Goal: Find specific page/section: Find specific page/section

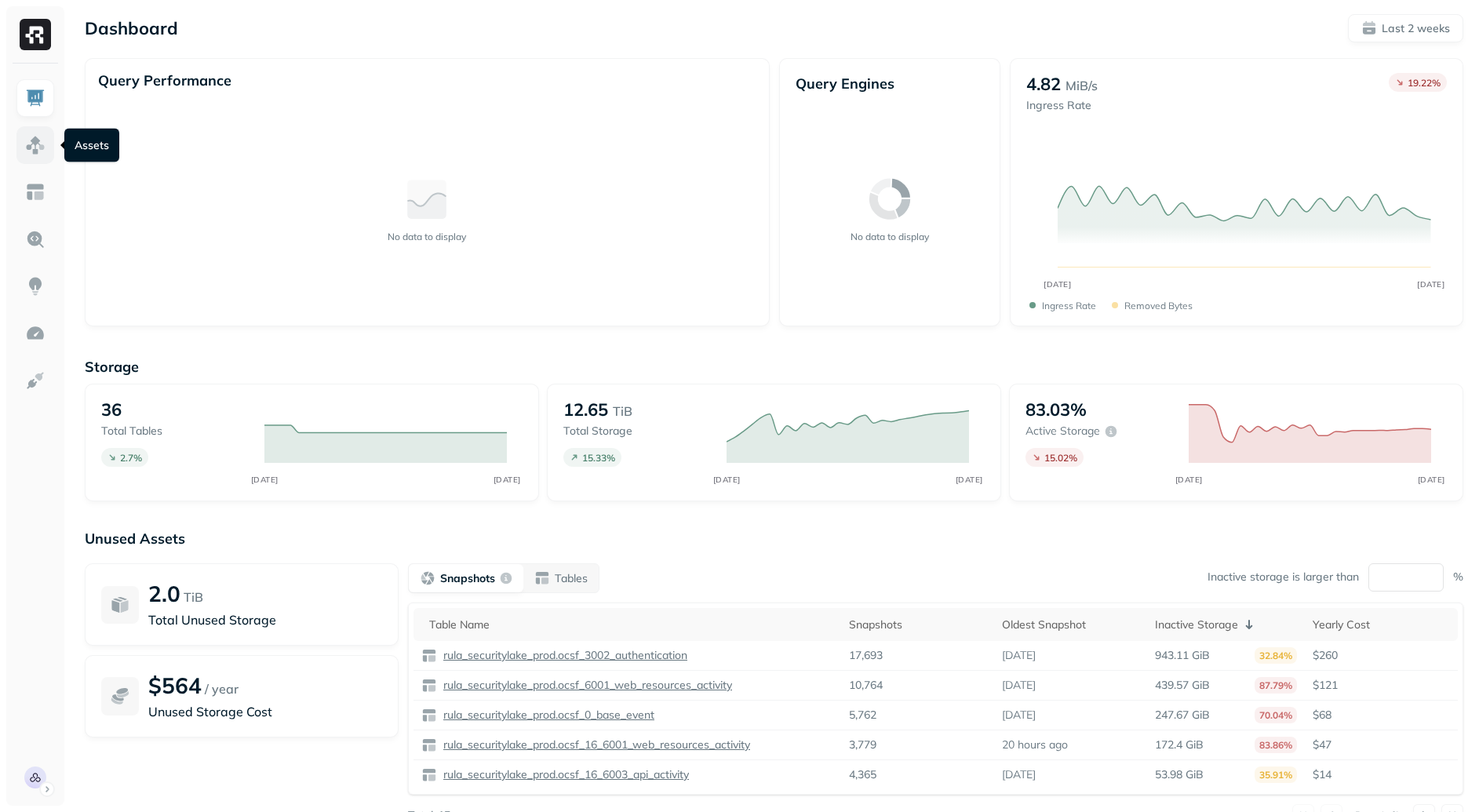
click at [43, 142] on img at bounding box center [35, 145] width 21 height 21
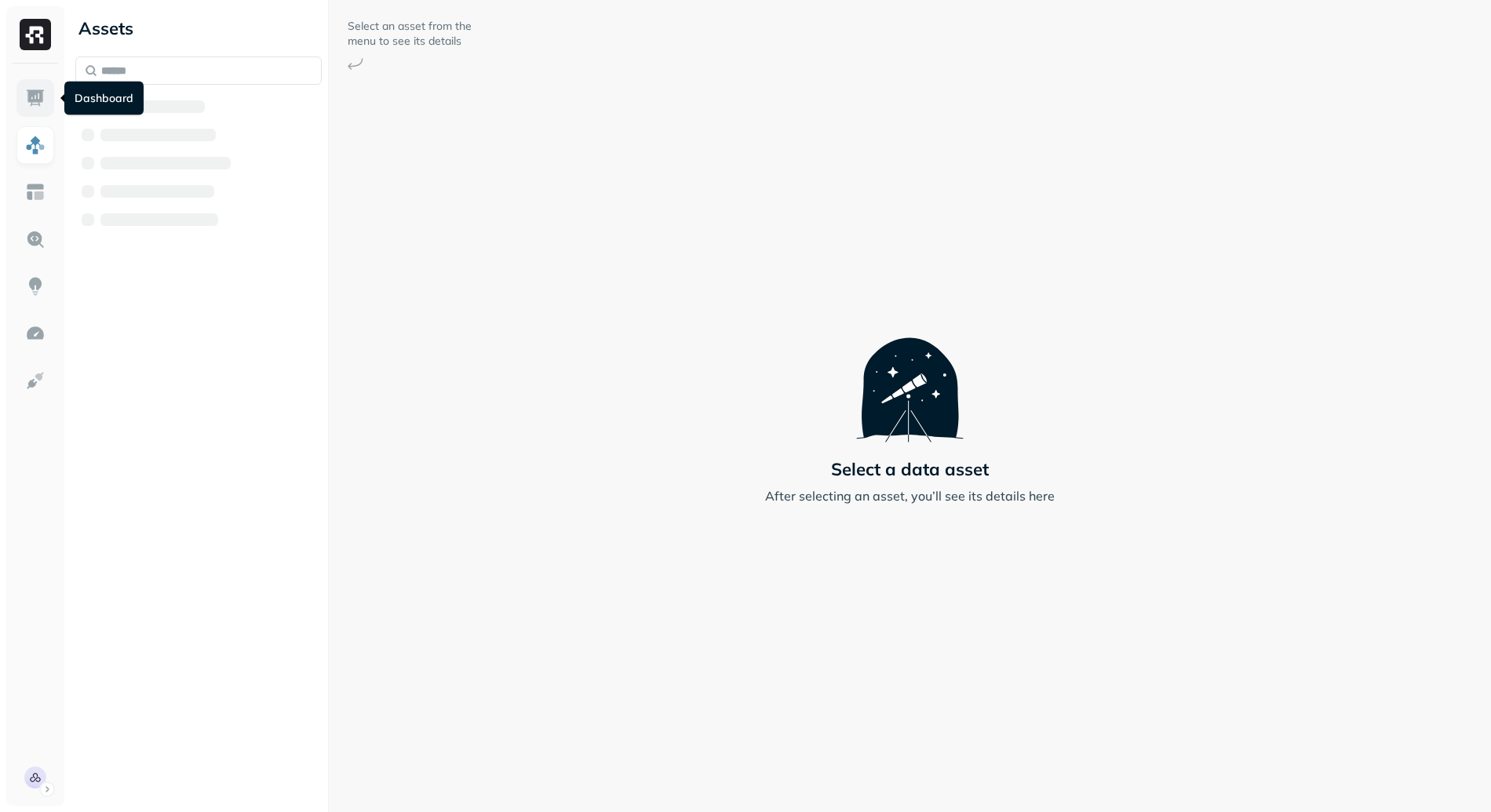
click at [40, 100] on img at bounding box center [35, 98] width 21 height 21
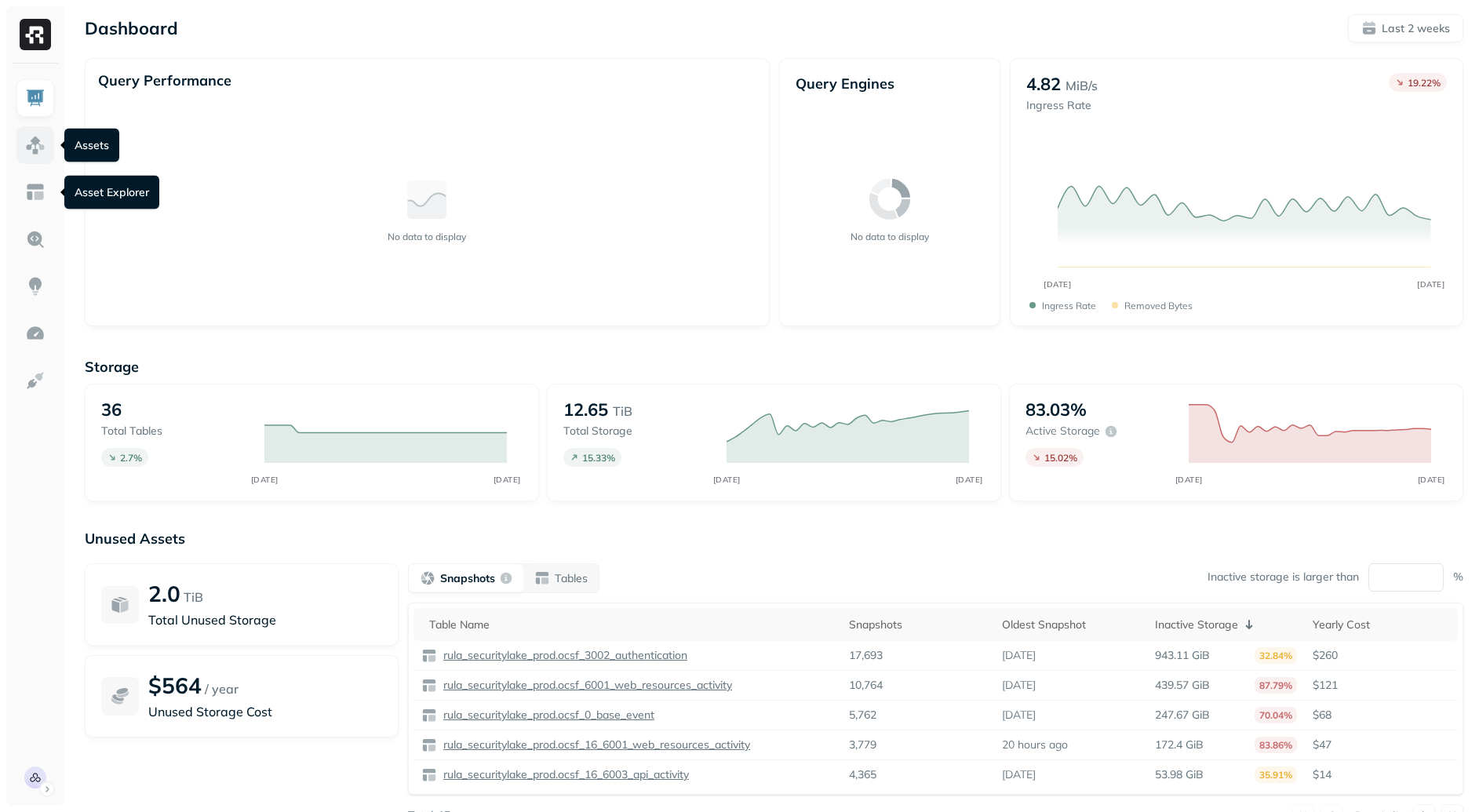
click at [25, 142] on img at bounding box center [35, 145] width 21 height 21
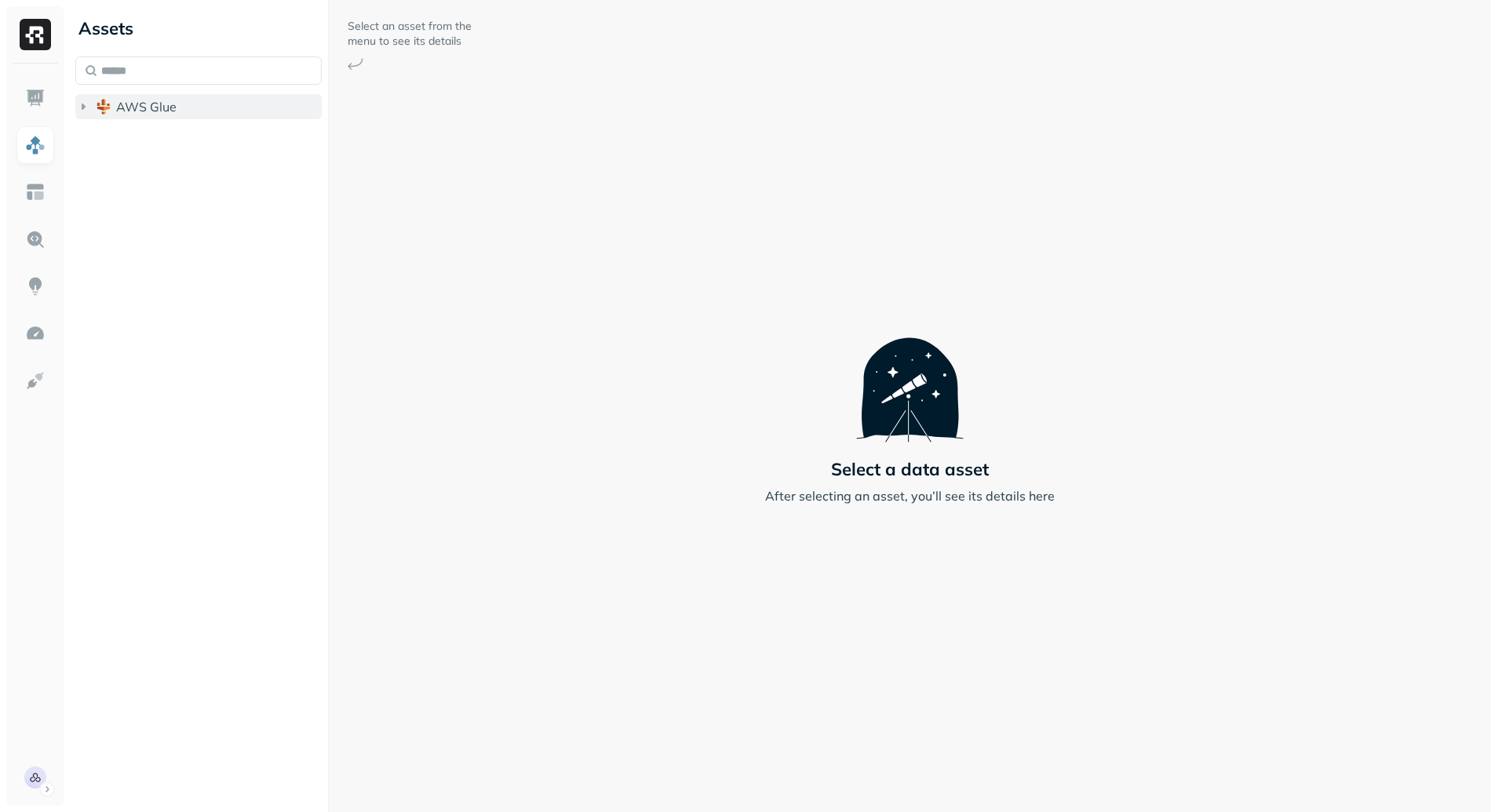
click at [132, 113] on span "AWS Glue" at bounding box center [146, 107] width 61 height 15
click at [157, 136] on span "rula_securitylake_prod" at bounding box center [198, 137] width 133 height 15
click at [159, 168] on span "Tables" at bounding box center [147, 166] width 39 height 15
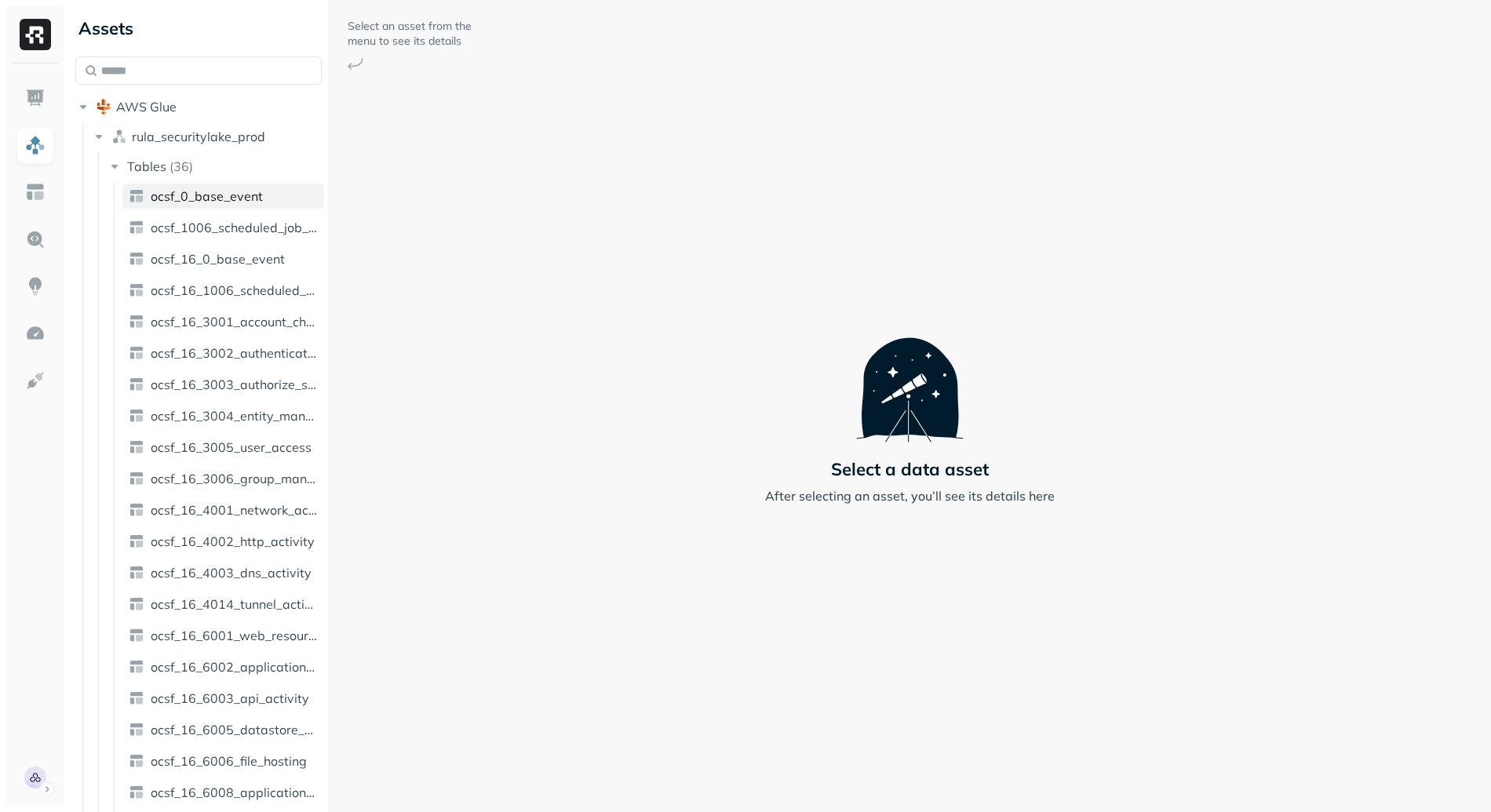
click at [227, 205] on link "ocsf_0_base_event" at bounding box center [223, 196] width 202 height 25
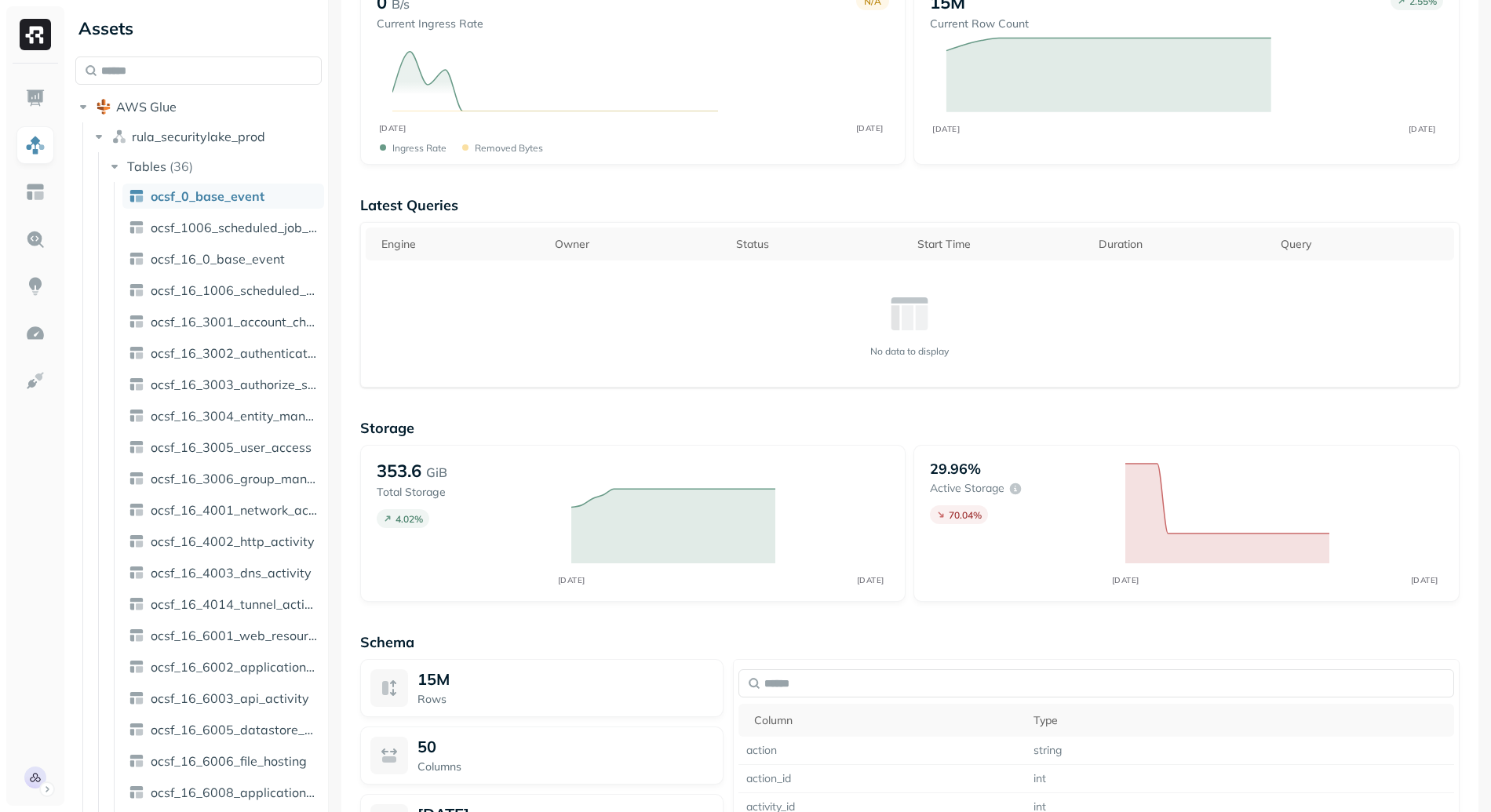
scroll to position [991, 0]
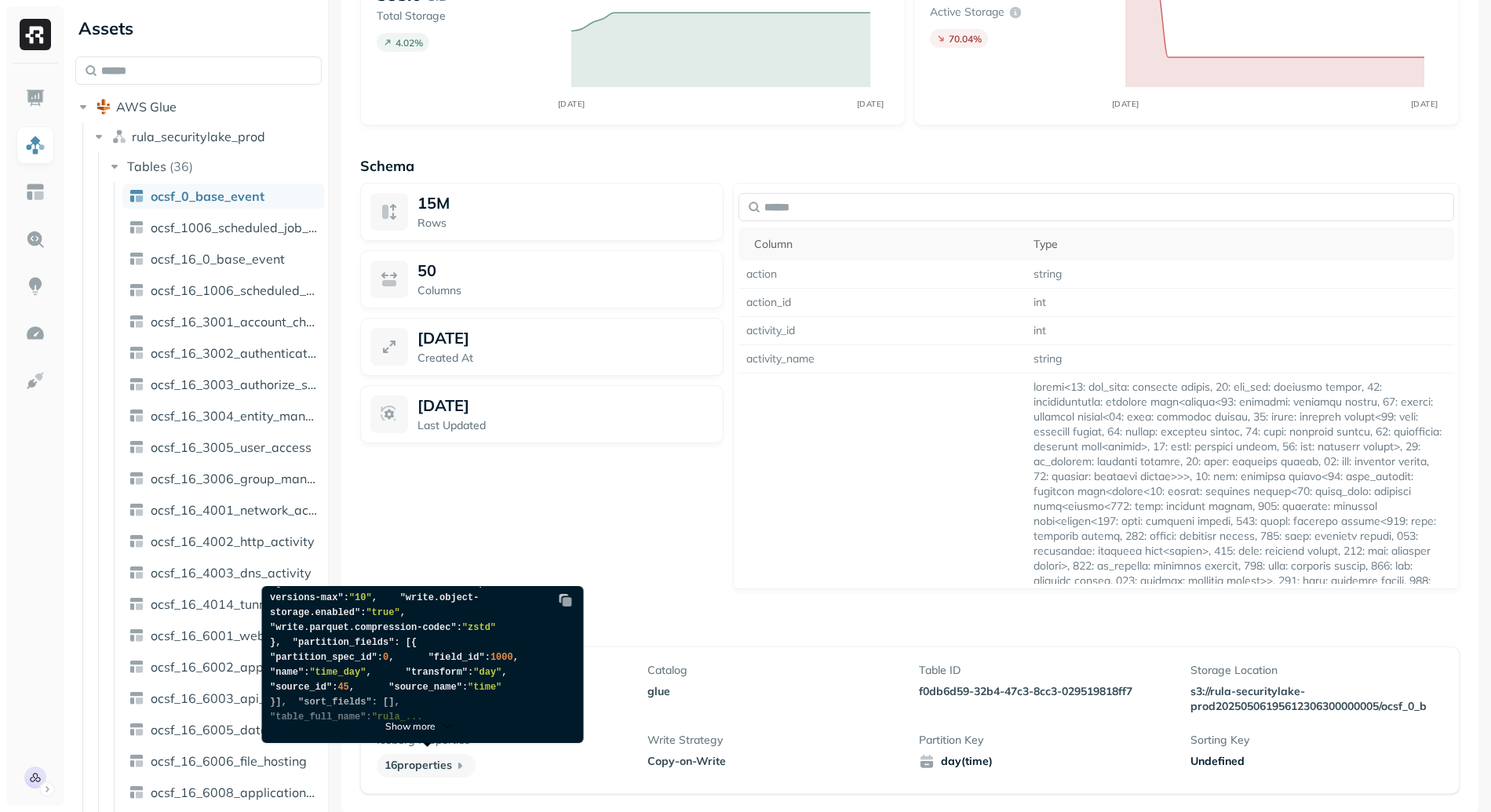
click at [427, 727] on p "Show more" at bounding box center [410, 727] width 50 height 12
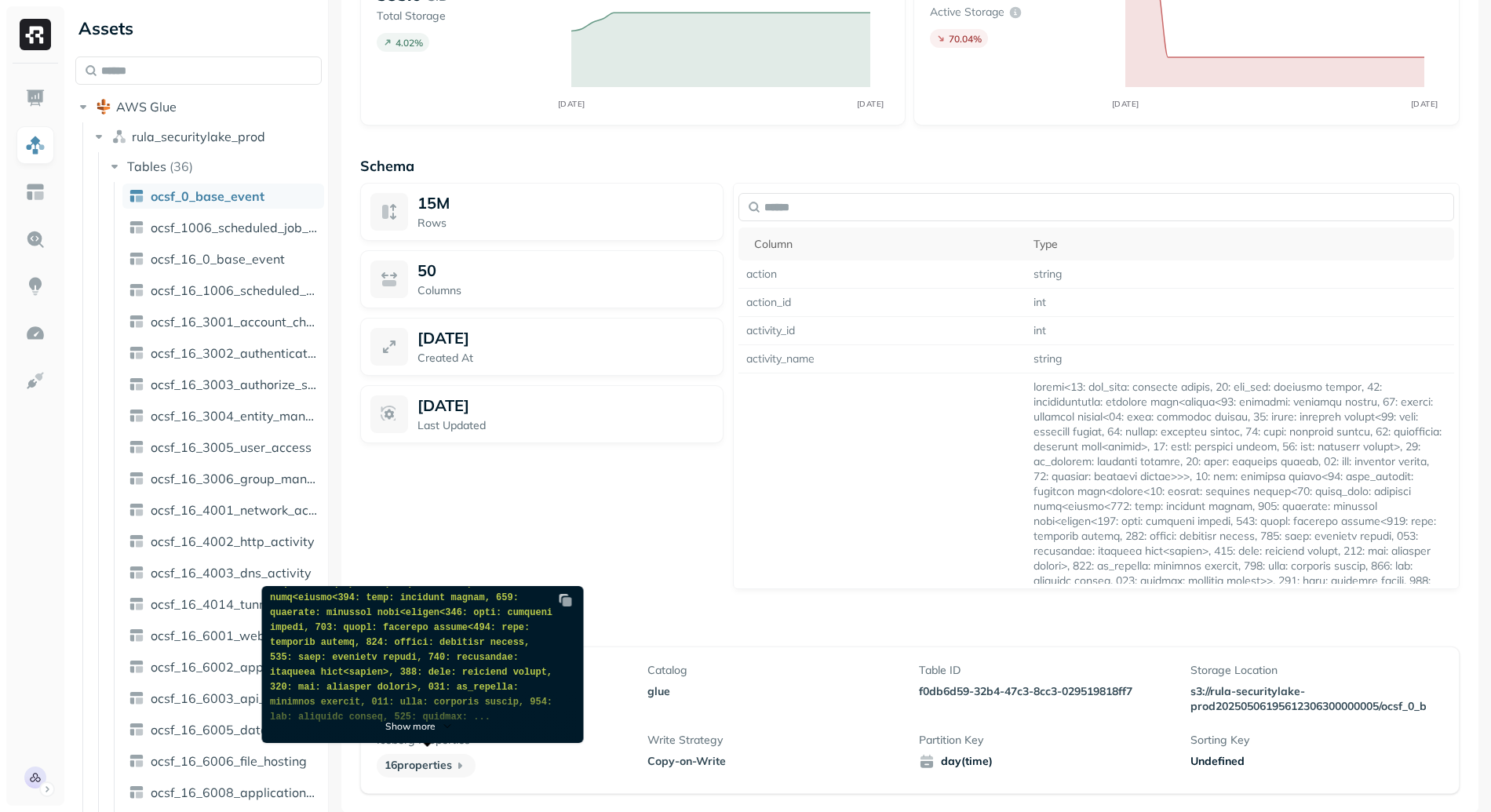
scroll to position [1480, 0]
click at [423, 719] on span "Show more" at bounding box center [420, 726] width 69 height 15
click at [424, 722] on p "Show more" at bounding box center [410, 727] width 50 height 12
click at [421, 732] on span "Show more" at bounding box center [420, 726] width 69 height 15
click at [426, 727] on p "Show more" at bounding box center [410, 727] width 50 height 12
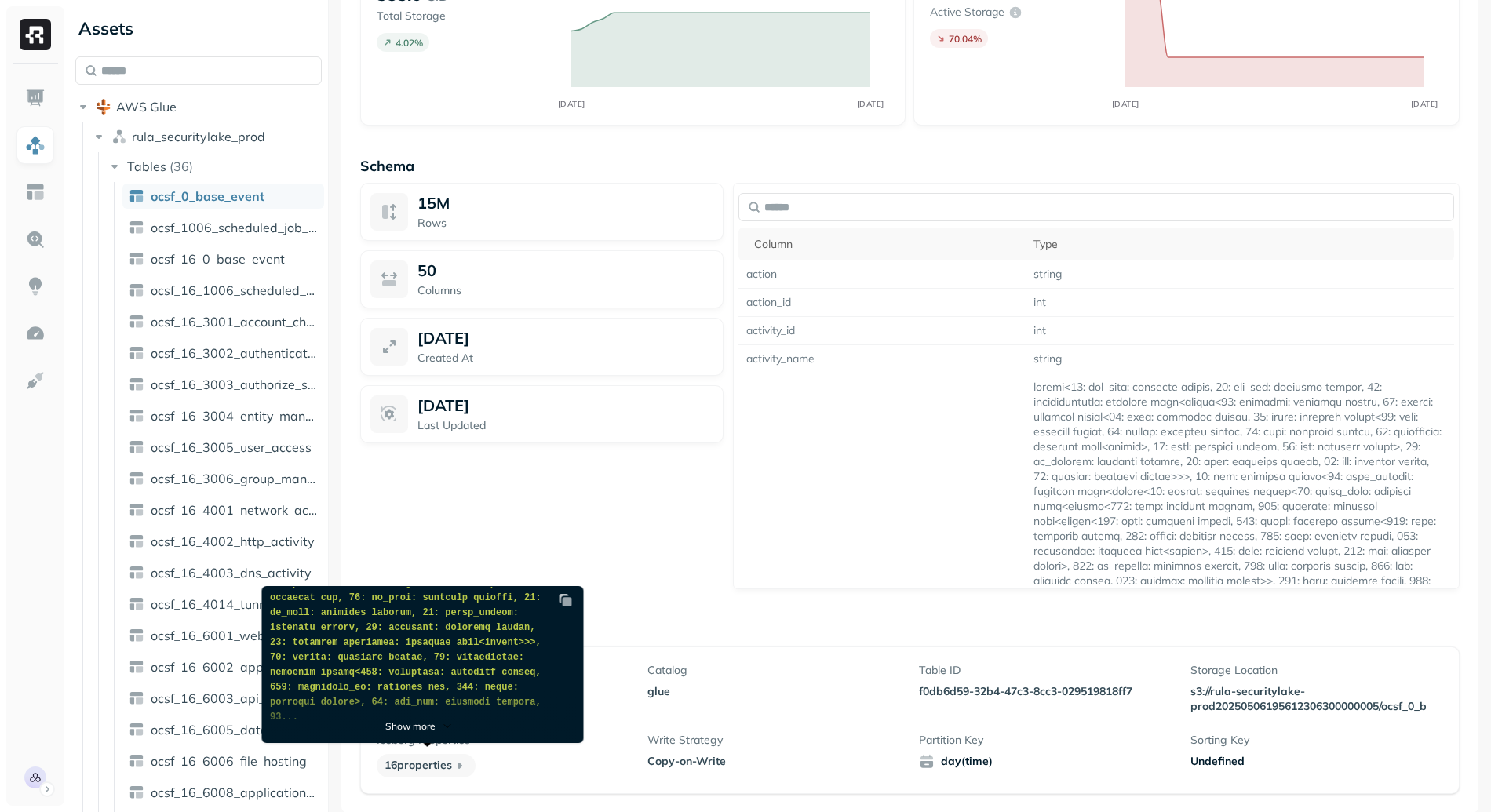
scroll to position [4058, 0]
click at [428, 722] on p "Show more" at bounding box center [410, 727] width 50 height 12
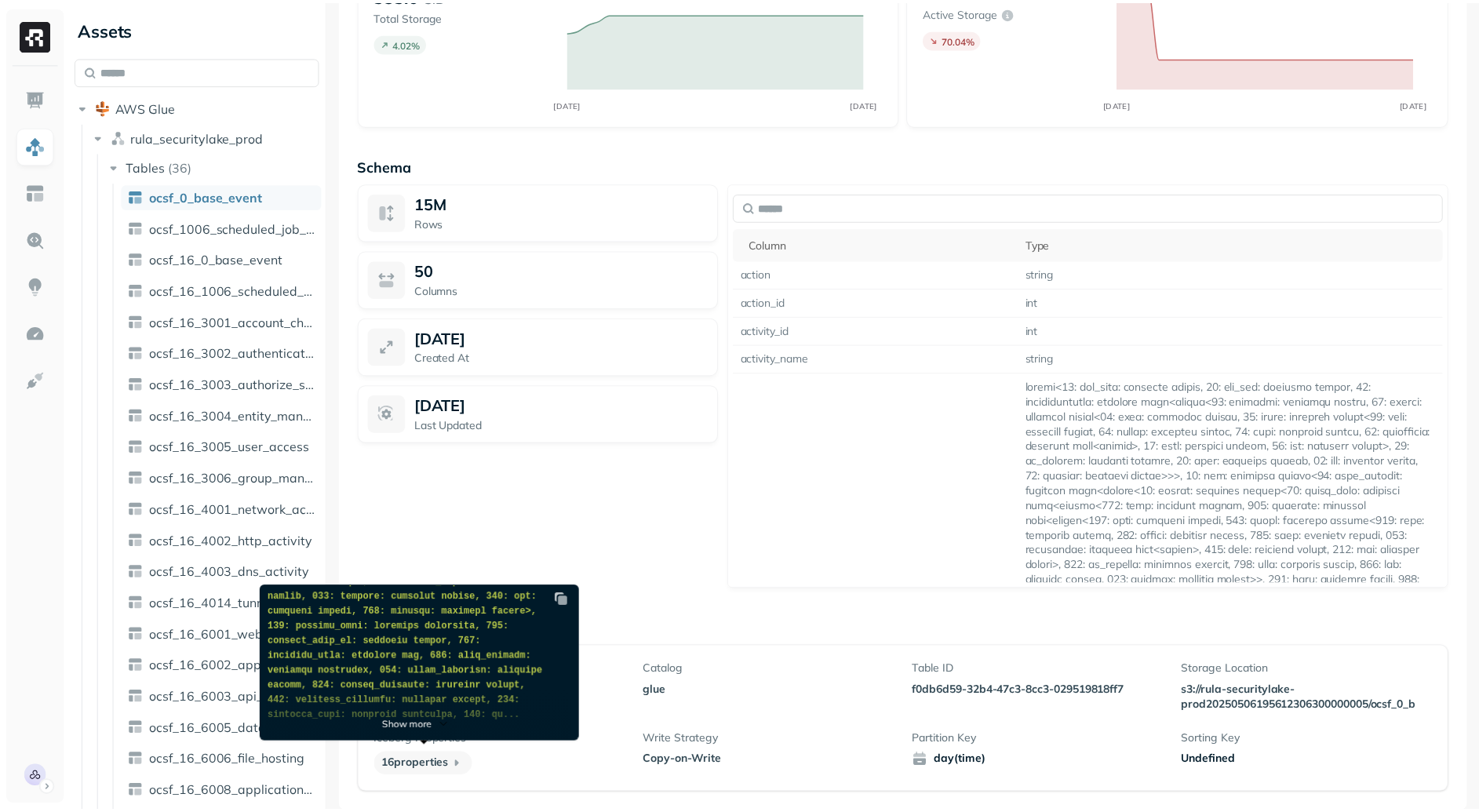
scroll to position [451, 0]
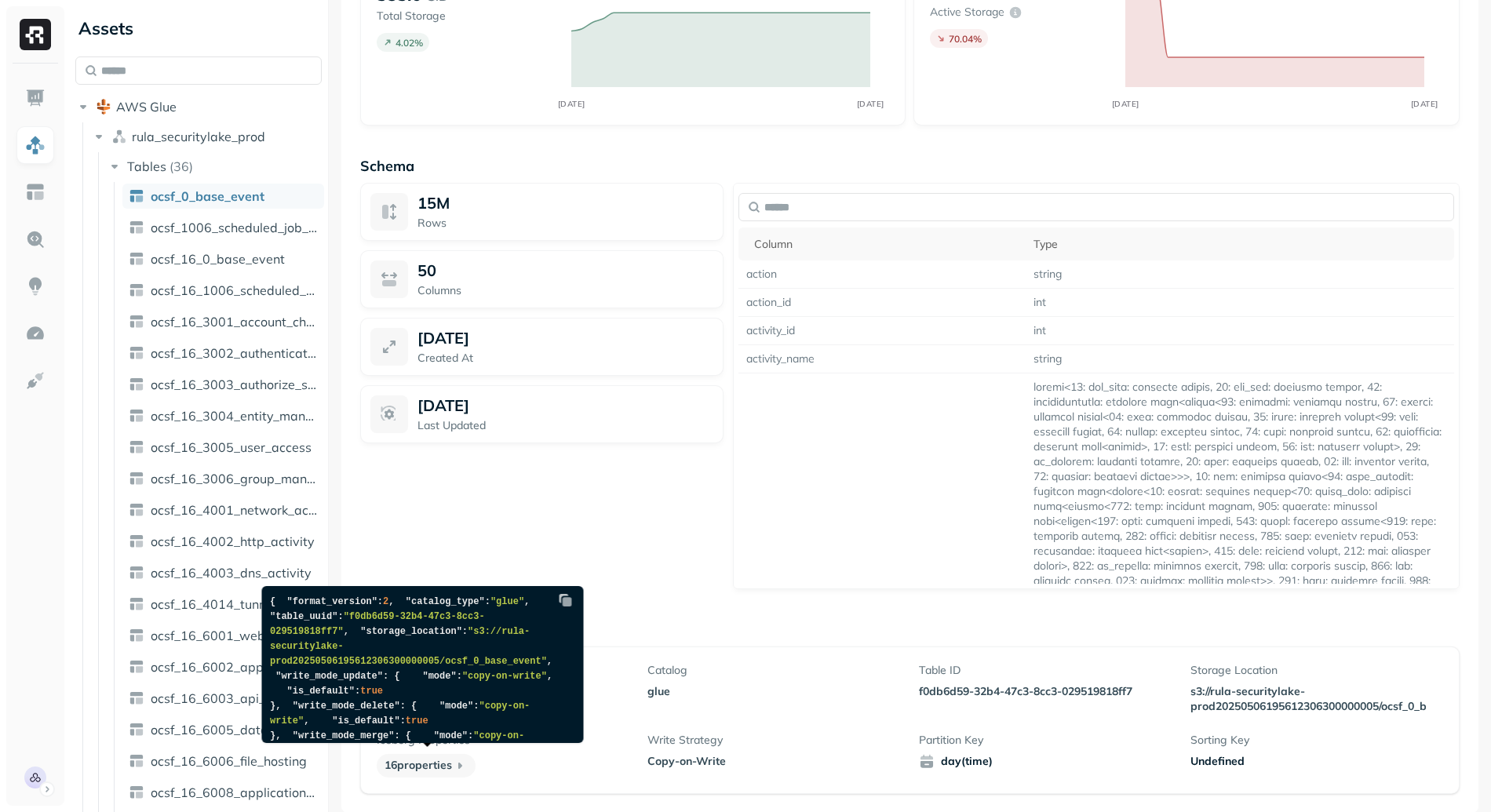
click at [568, 597] on img at bounding box center [566, 600] width 15 height 15
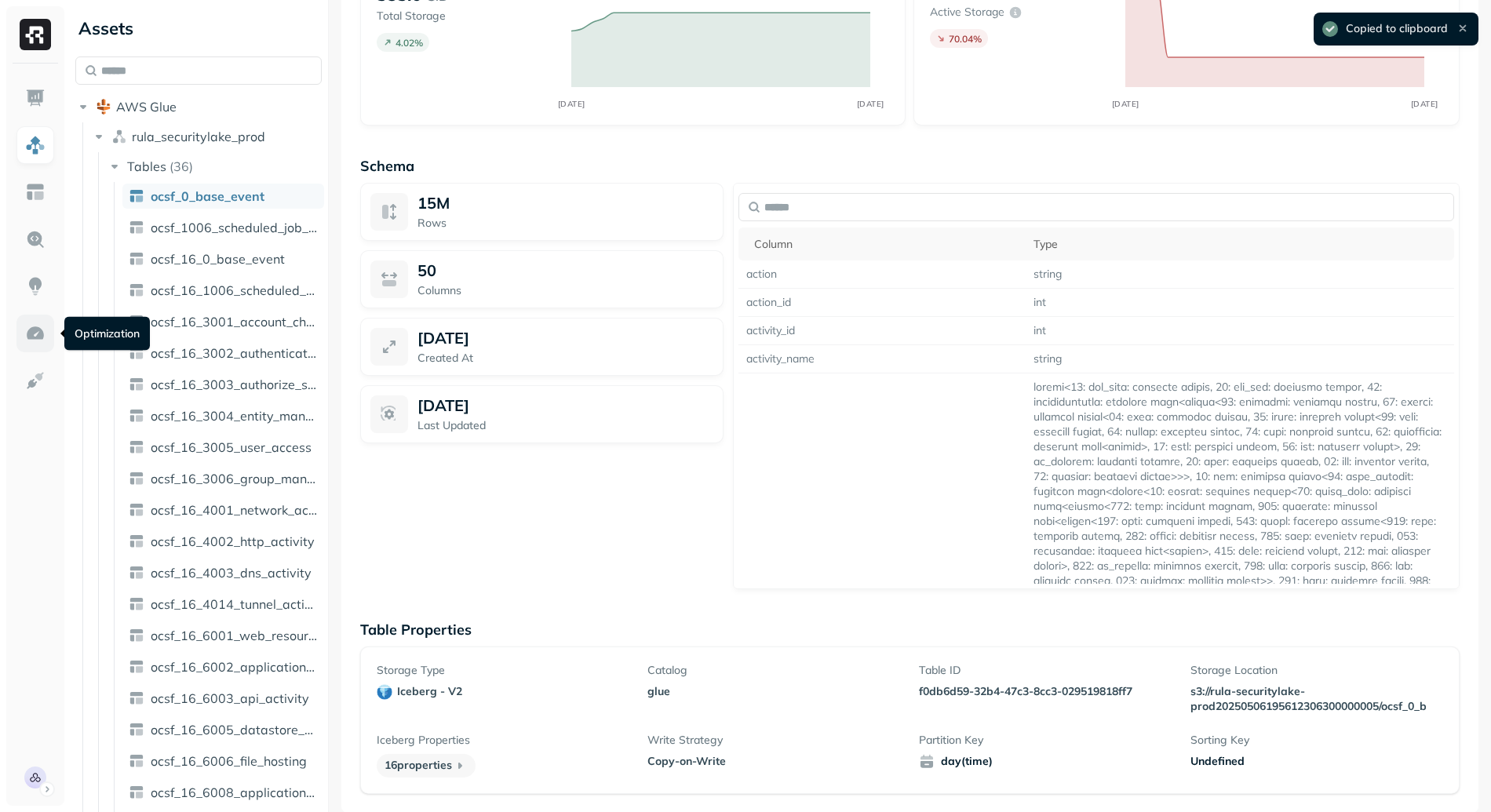
click at [34, 333] on img at bounding box center [35, 333] width 21 height 21
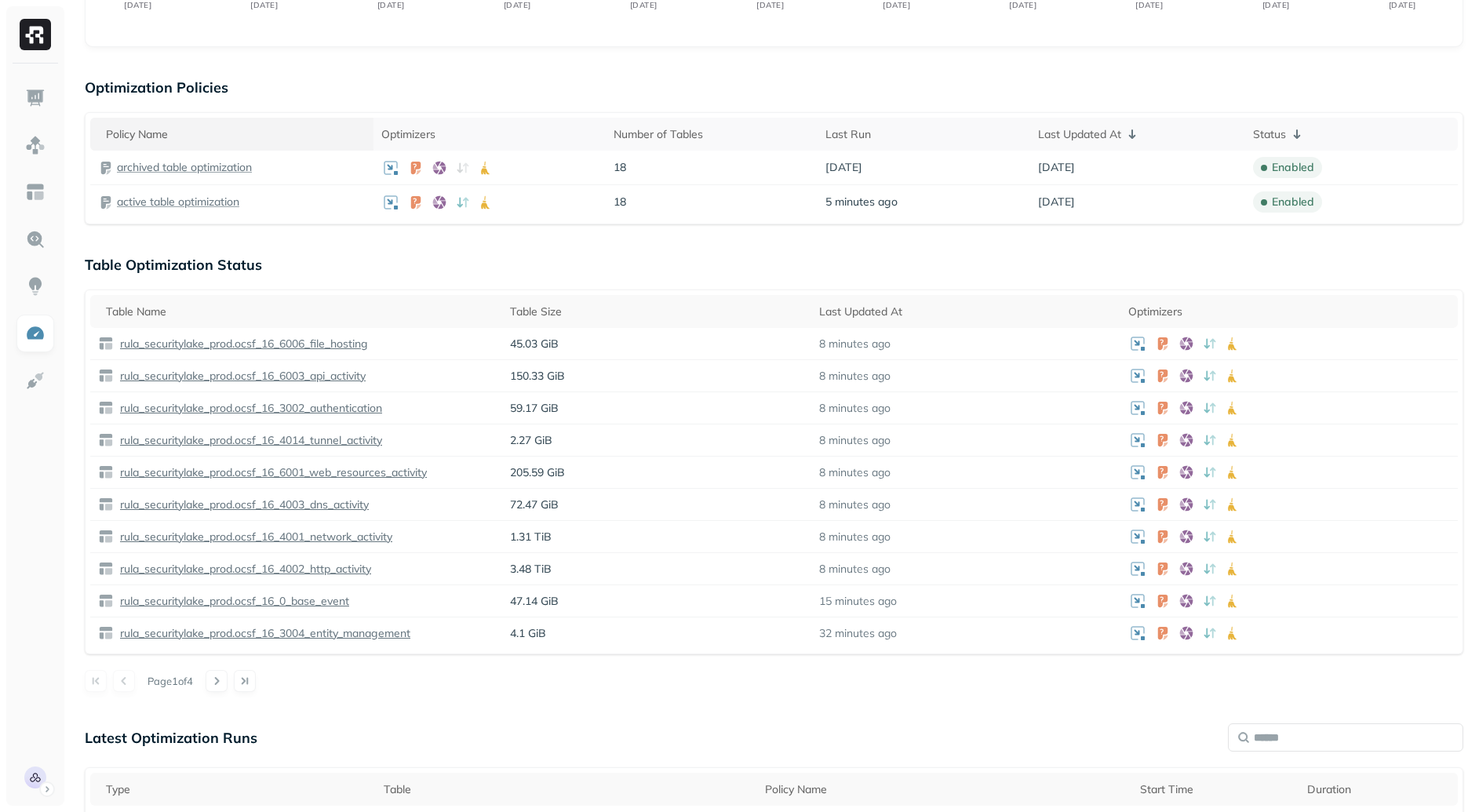
scroll to position [302, 0]
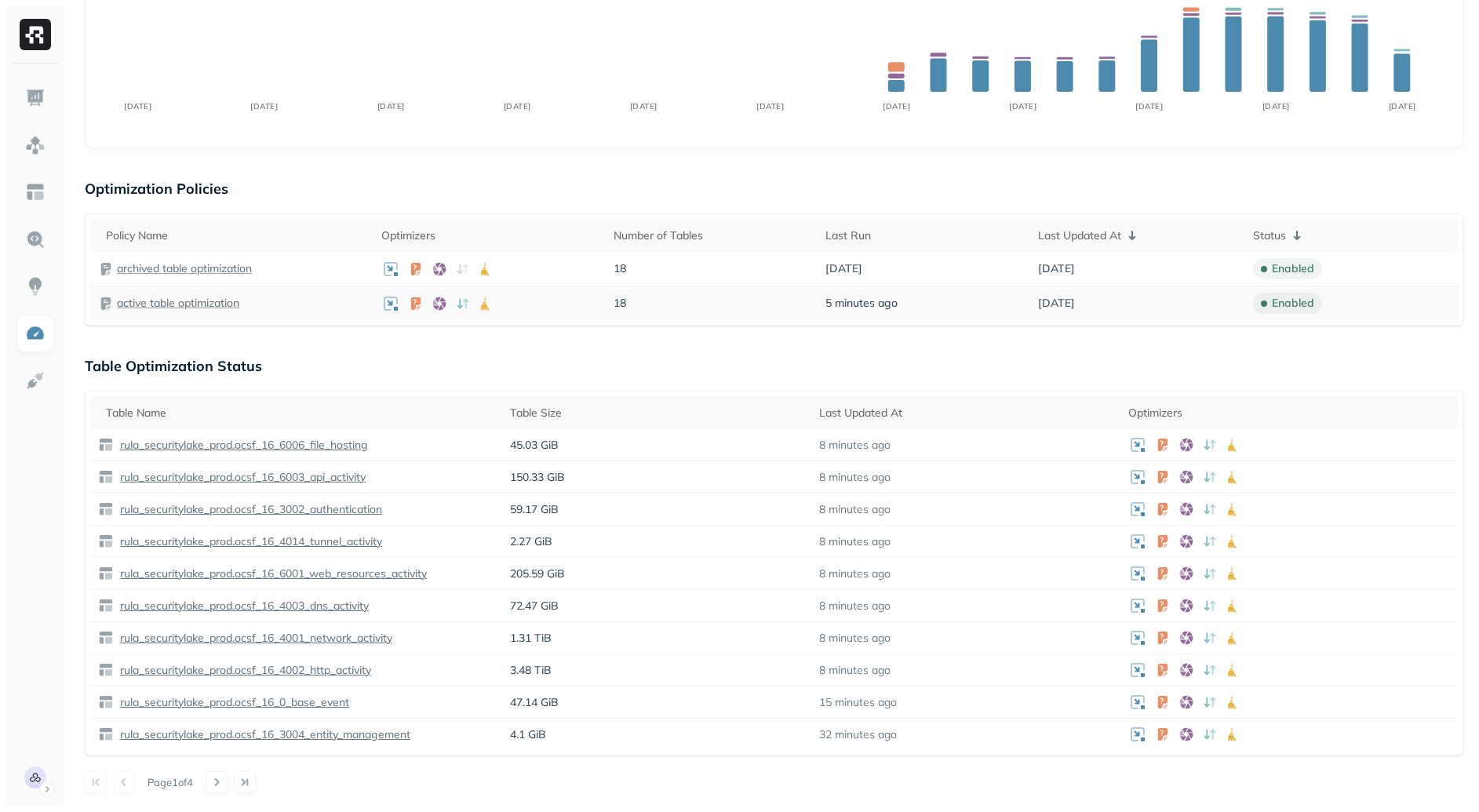
click at [174, 303] on p "active table optimization" at bounding box center [178, 303] width 122 height 15
